Goal: Register for event/course

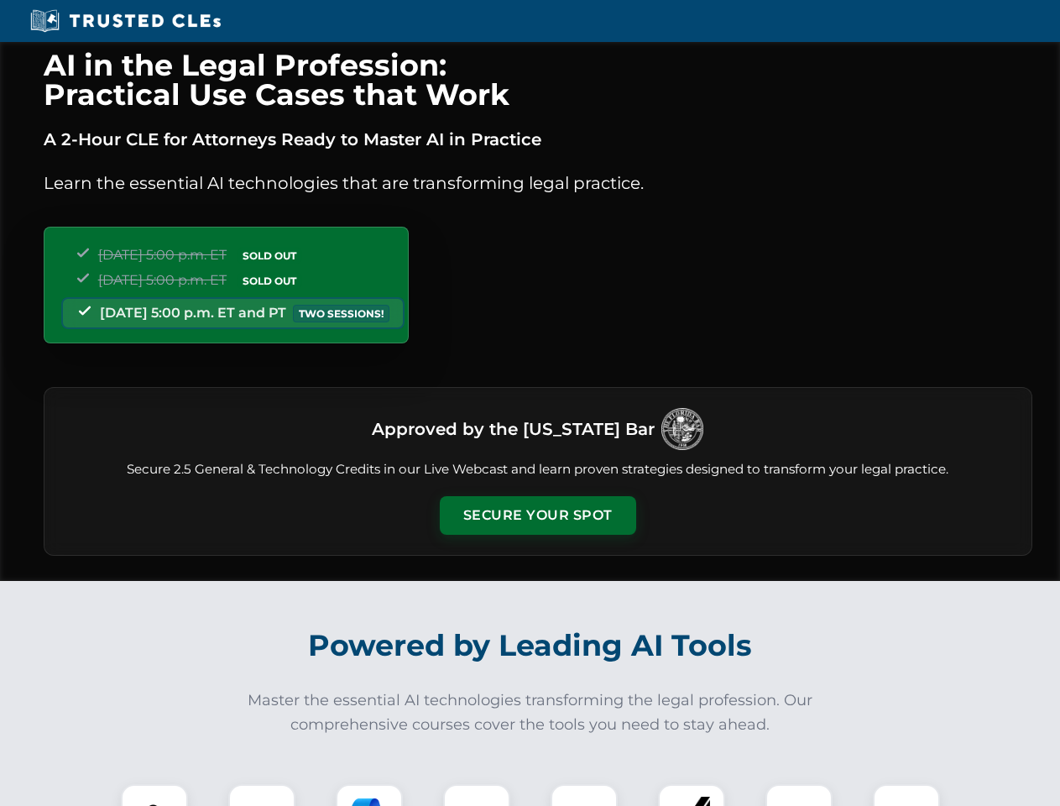
click at [537, 516] on button "Secure Your Spot" at bounding box center [538, 515] width 196 height 39
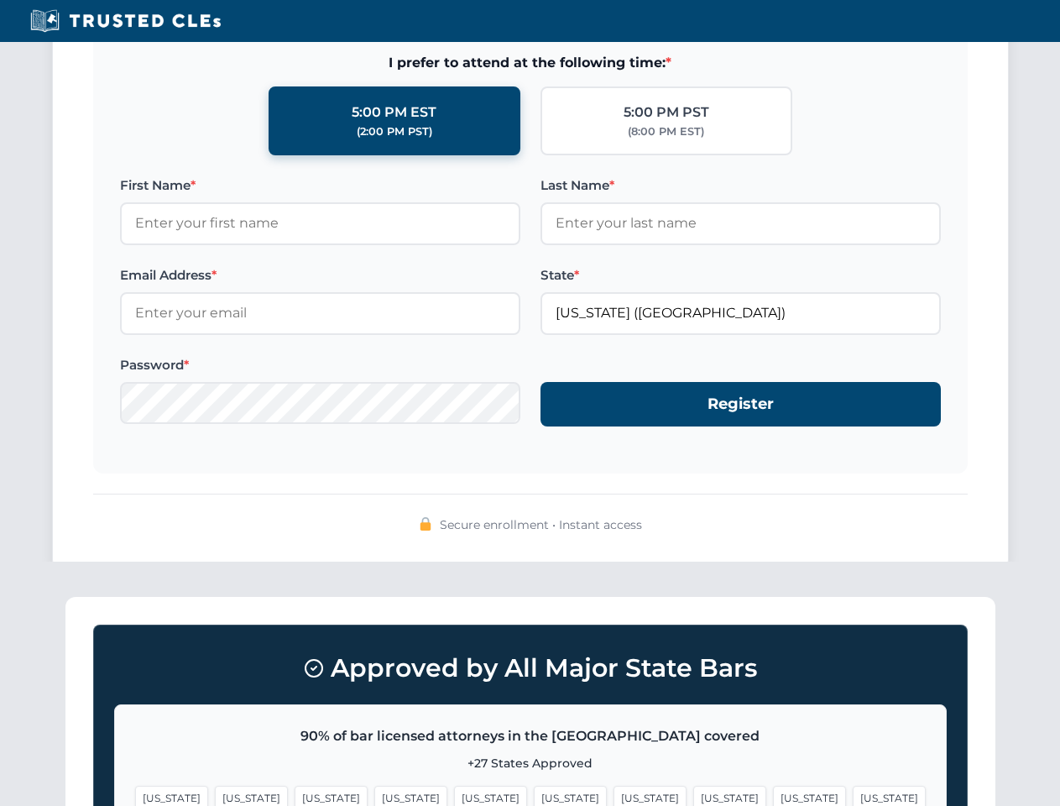
click at [773, 795] on span "[US_STATE]" at bounding box center [809, 798] width 73 height 24
